Goal: Task Accomplishment & Management: Use online tool/utility

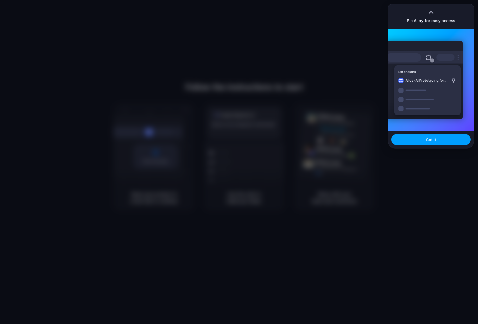
click at [434, 144] on button "Got it" at bounding box center [431, 139] width 79 height 11
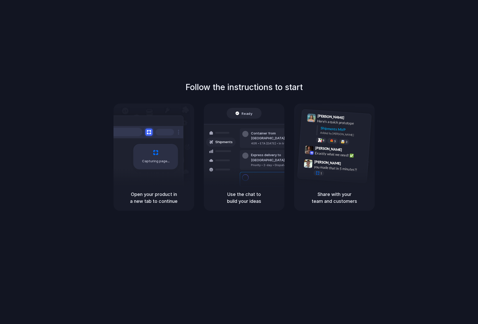
click at [400, 115] on div "Follow the instructions to start Capturing page Open your product in a new tab …" at bounding box center [244, 146] width 478 height 130
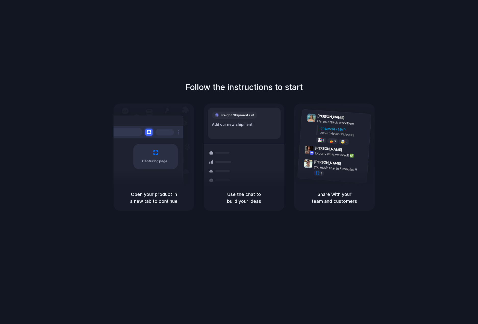
drag, startPoint x: 315, startPoint y: 49, endPoint x: 441, endPoint y: 9, distance: 132.1
click at [315, 49] on div "Follow the instructions to start Capturing page Open your product in a new tab …" at bounding box center [244, 167] width 489 height 334
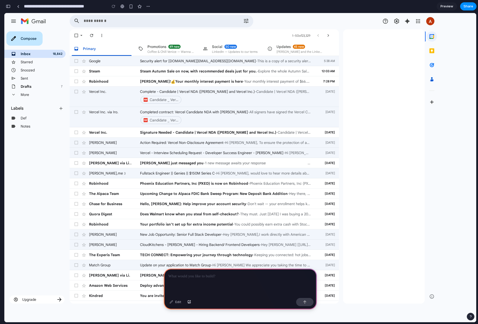
click at [198, 285] on div at bounding box center [240, 282] width 153 height 27
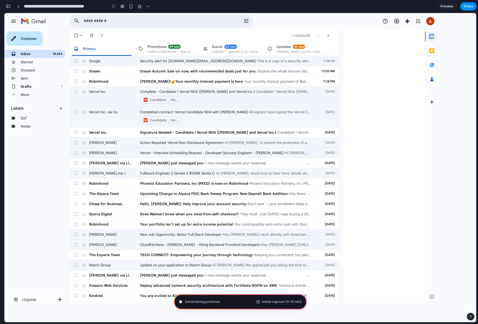
click at [198, 300] on span "Determining potentia" at bounding box center [202, 301] width 34 height 5
click at [51, 60] on div "Starred" at bounding box center [42, 61] width 42 height 5
click at [239, 162] on div at bounding box center [239, 162] width 0 height 0
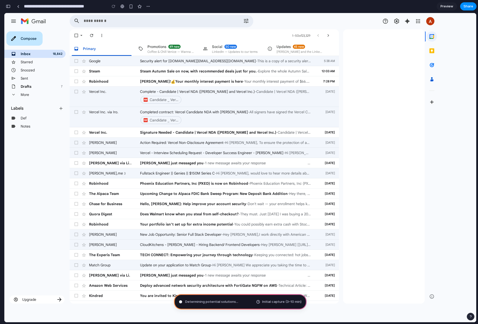
click at [239, 162] on div at bounding box center [239, 162] width 0 height 0
click at [259, 302] on div "Initial capture (3–10 min)" at bounding box center [278, 301] width 45 height 5
